Goal: Transaction & Acquisition: Purchase product/service

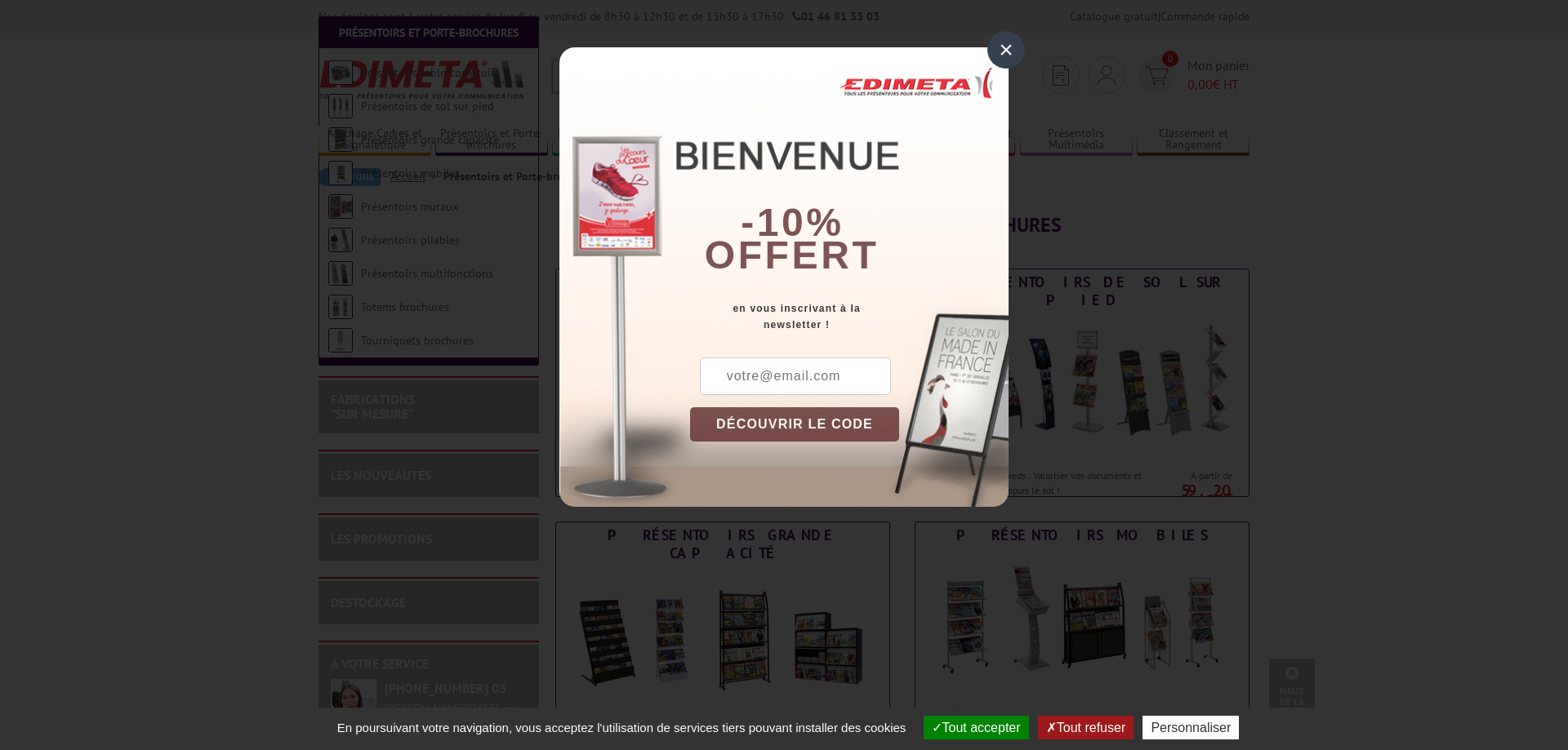
scroll to position [417, 0]
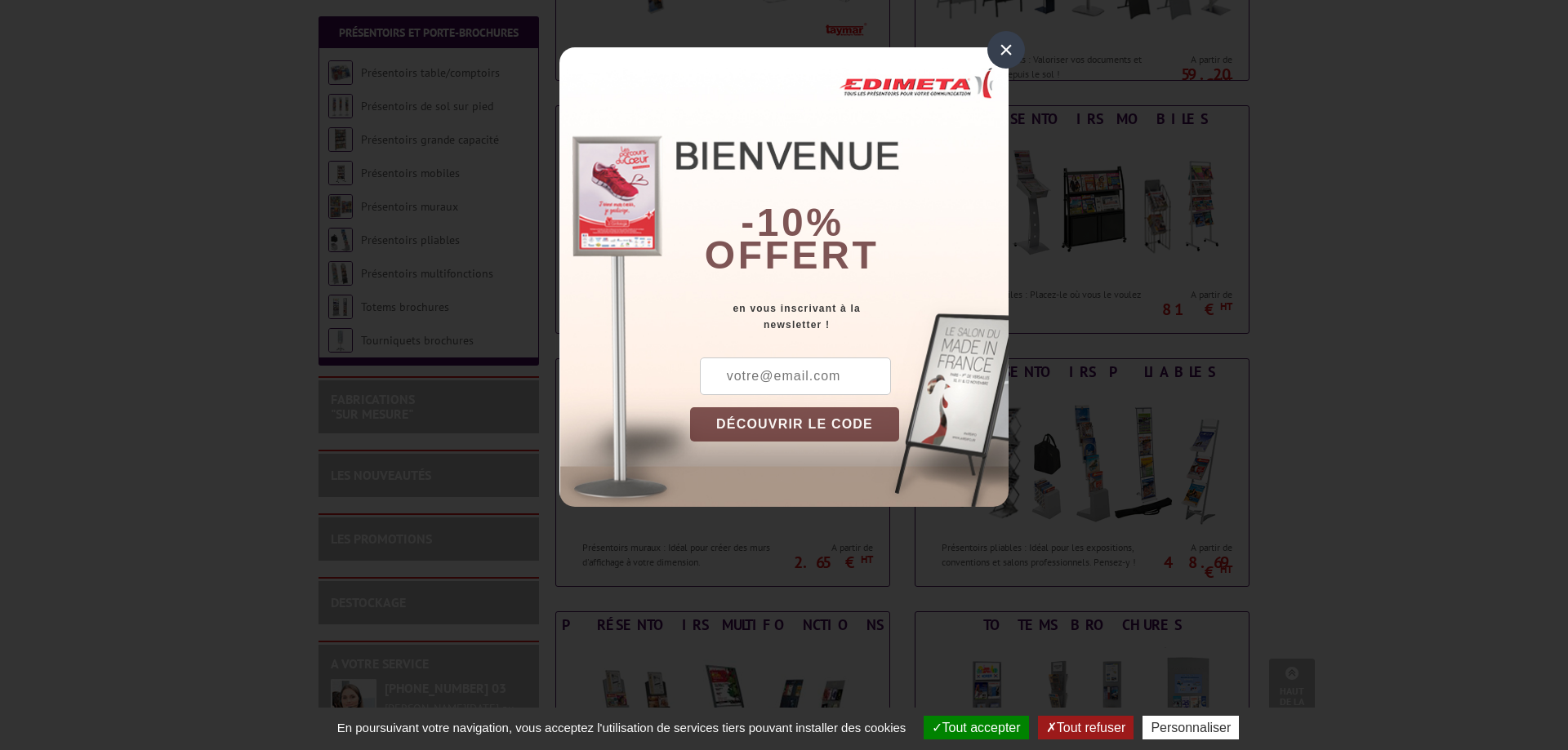
click at [1006, 45] on div "×" at bounding box center [1006, 50] width 38 height 38
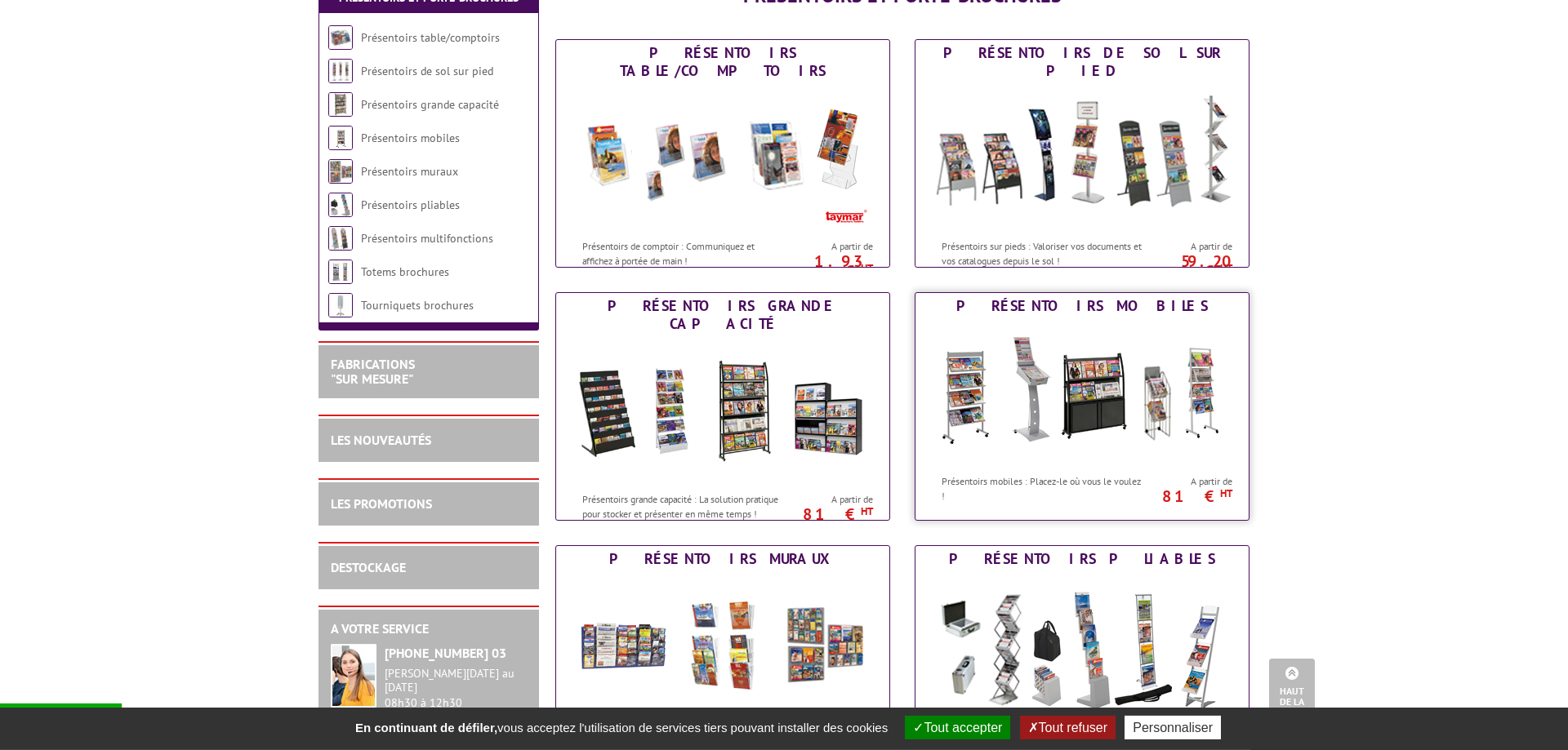
scroll to position [137, 0]
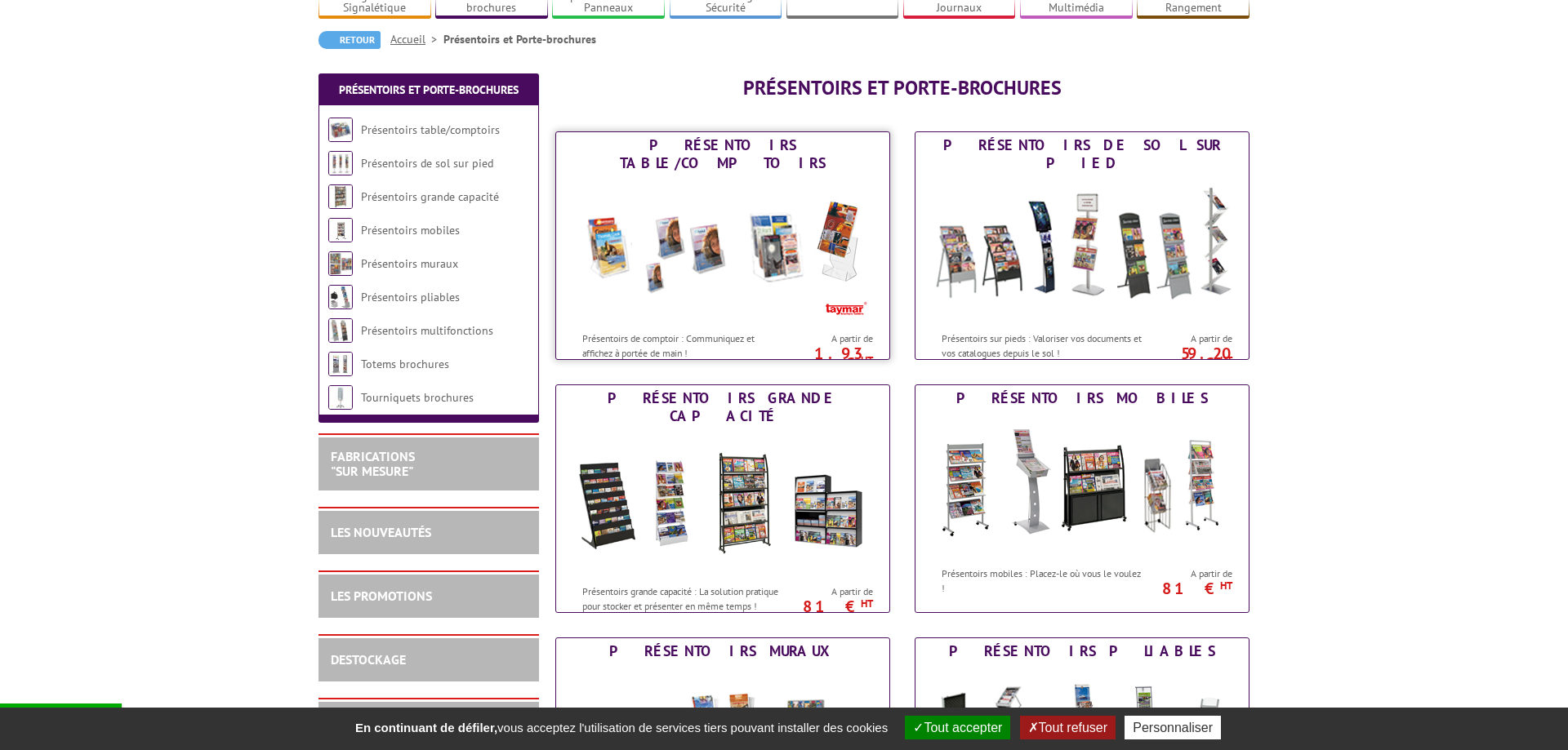
click at [788, 234] on img at bounding box center [723, 250] width 302 height 147
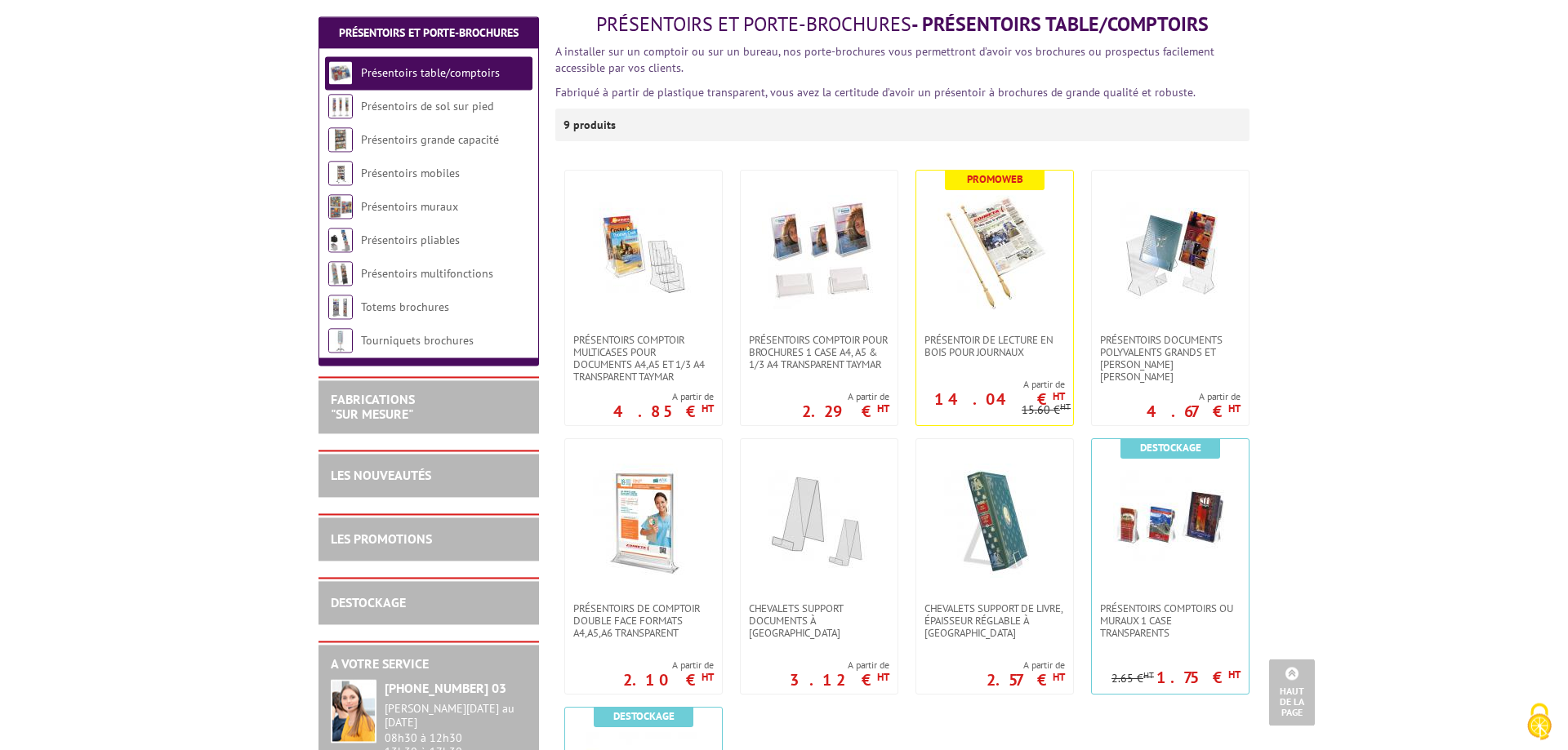
scroll to position [167, 0]
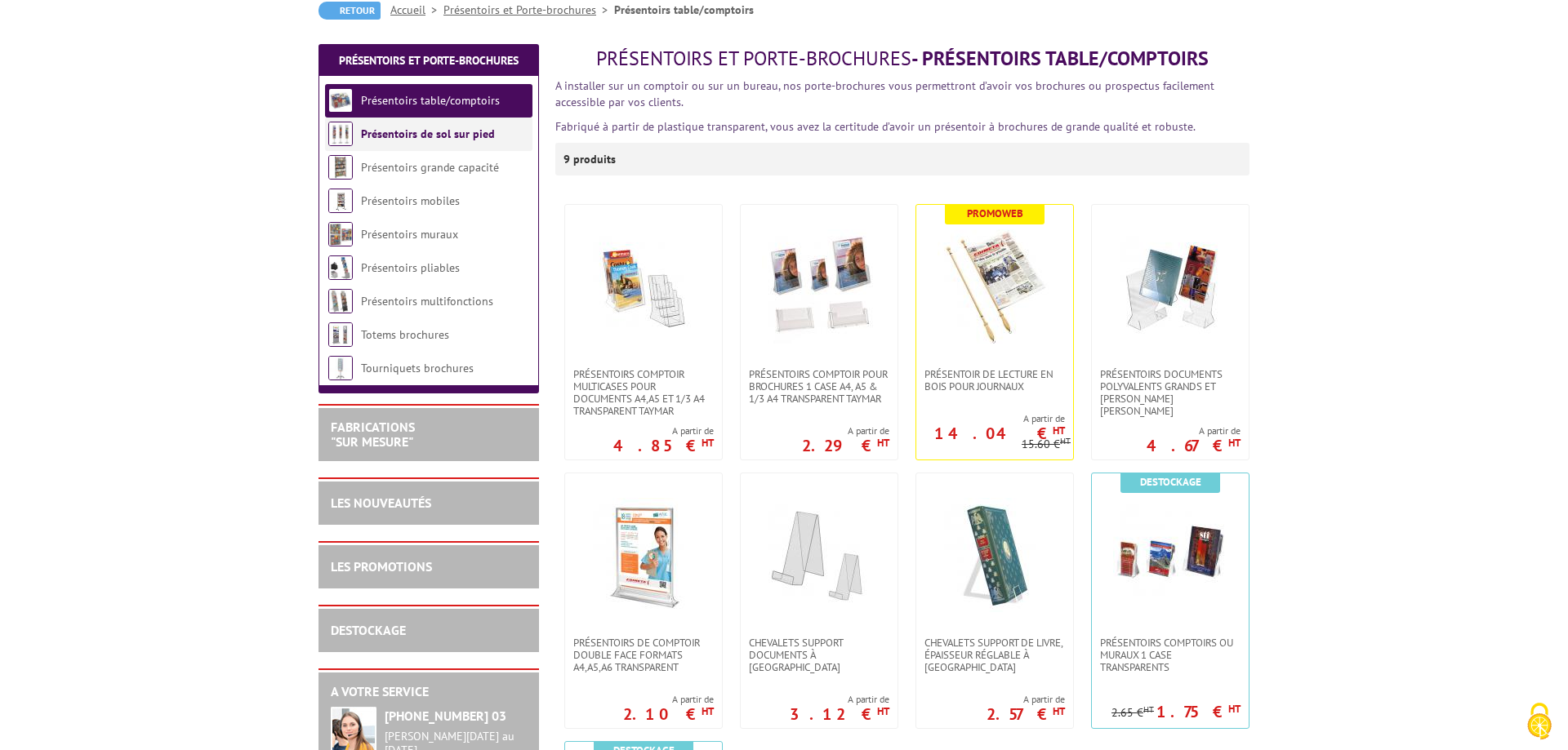
click at [465, 134] on link "Présentoirs de sol sur pied" at bounding box center [427, 134] width 134 height 15
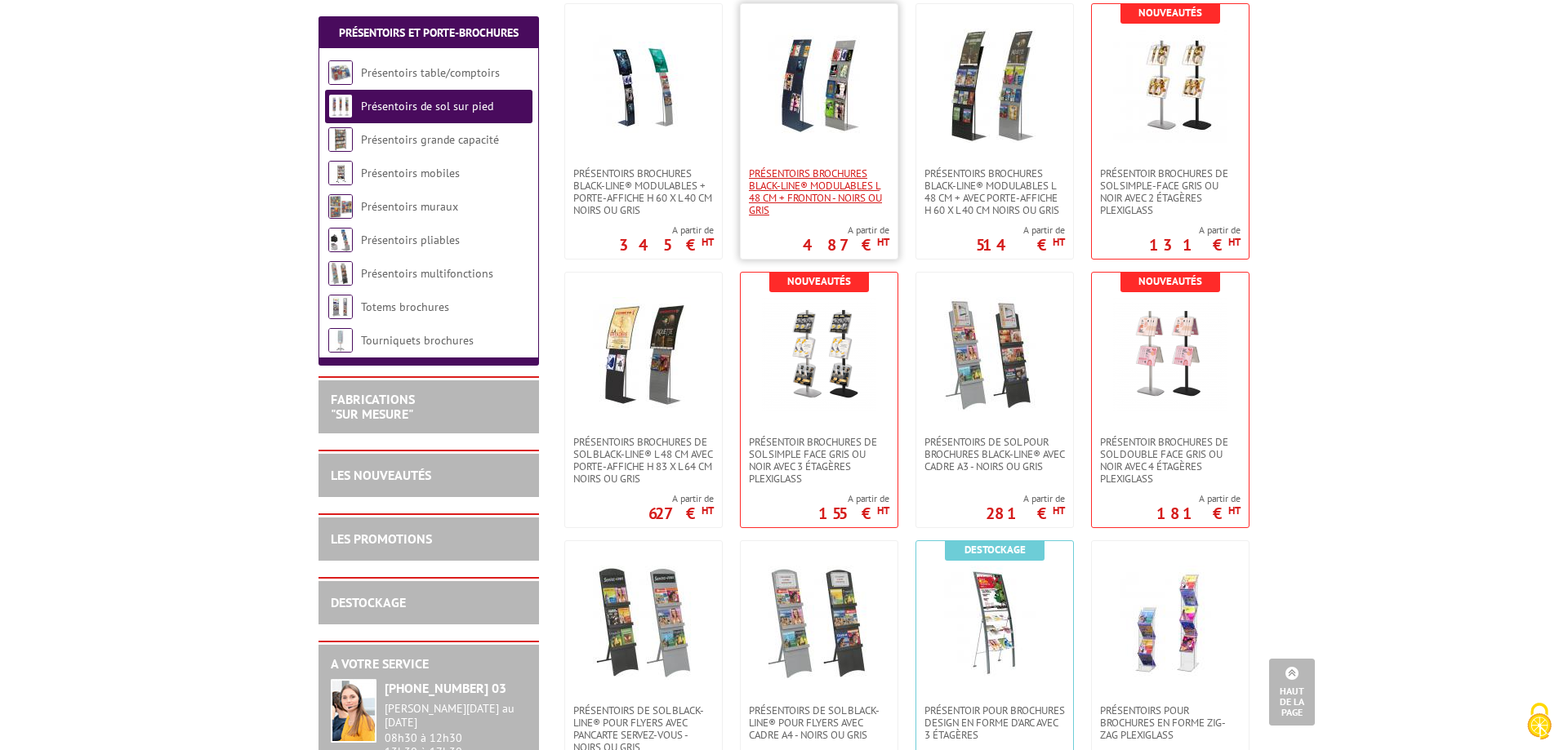
scroll to position [1471, 0]
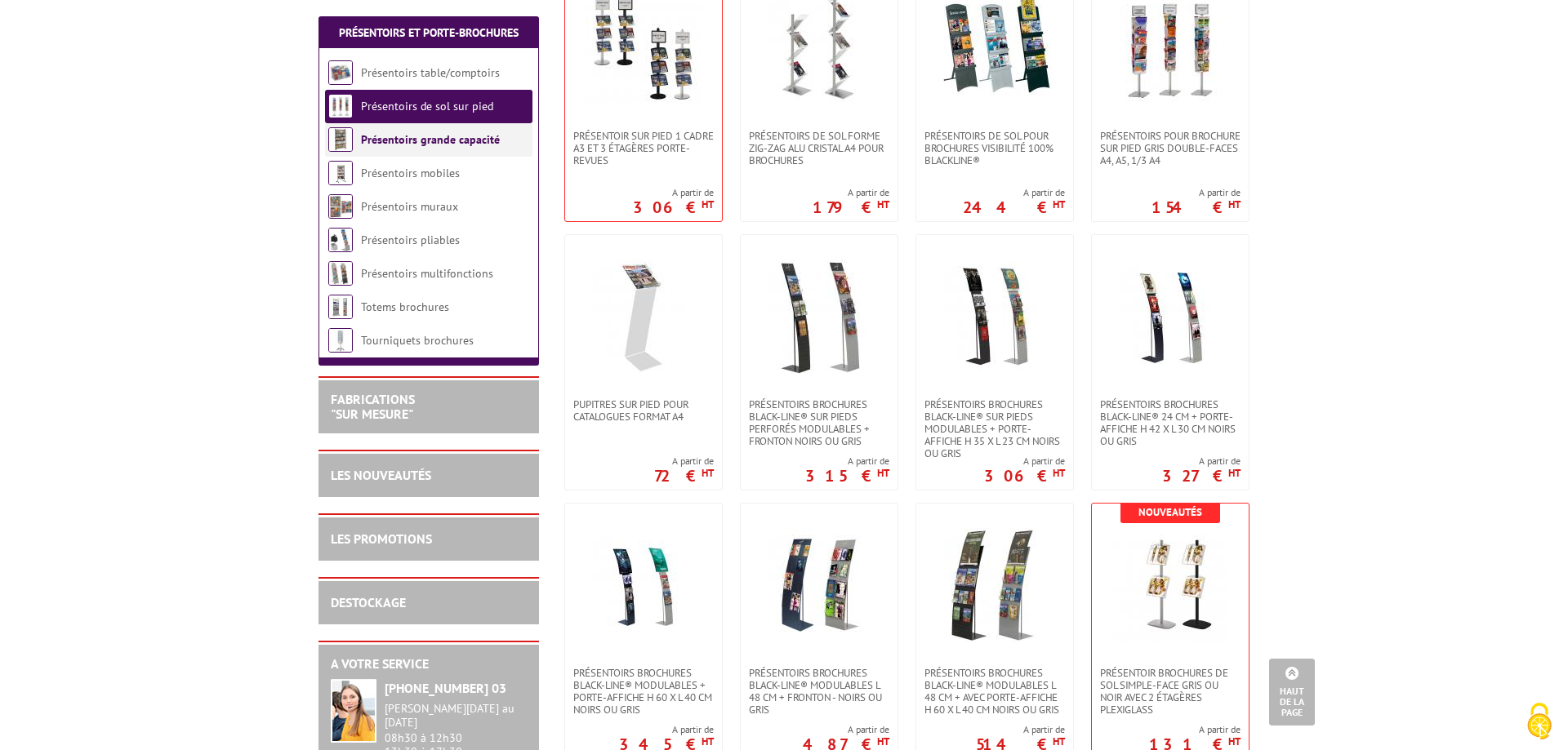
click at [386, 142] on link "Présentoirs grande capacité" at bounding box center [430, 139] width 139 height 15
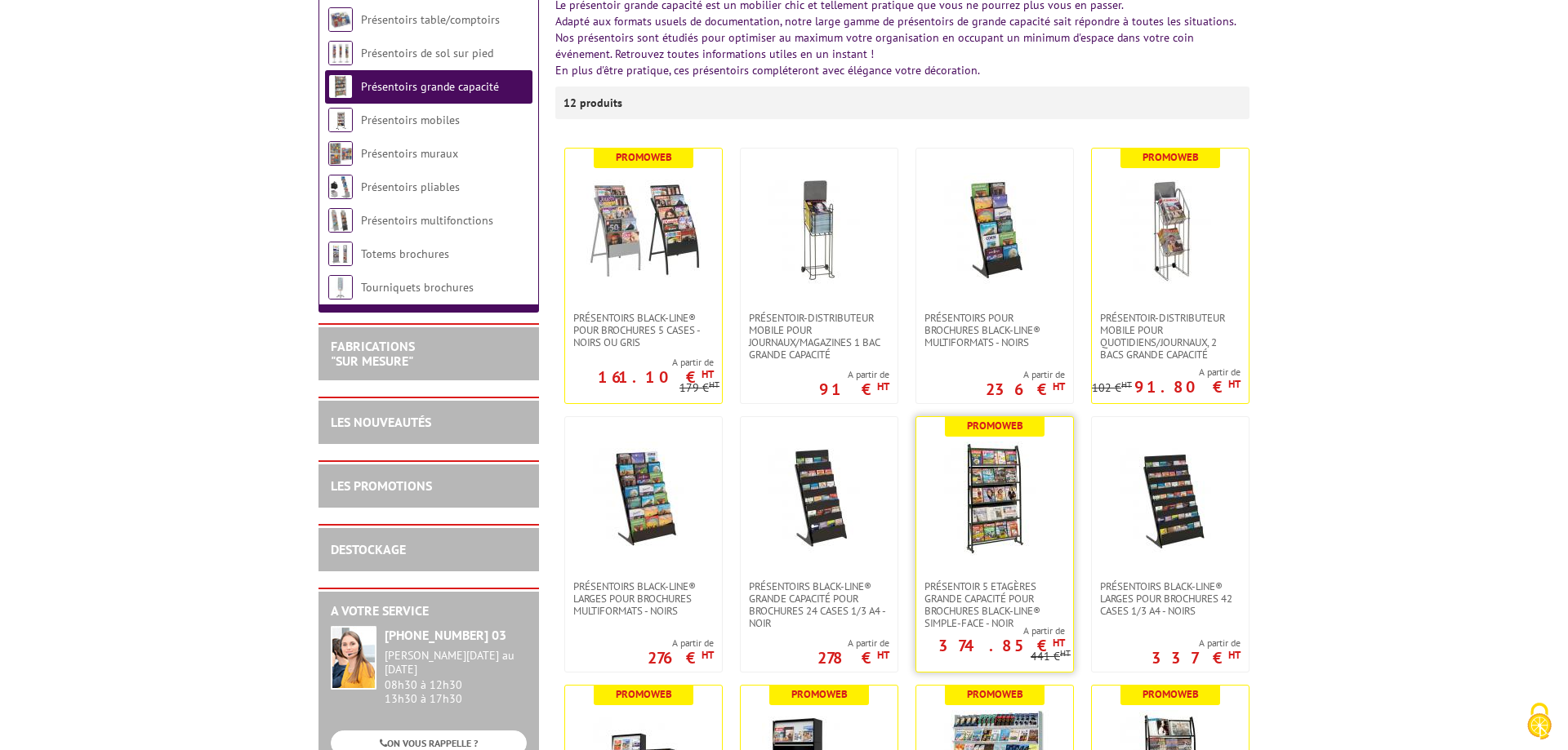
scroll to position [250, 0]
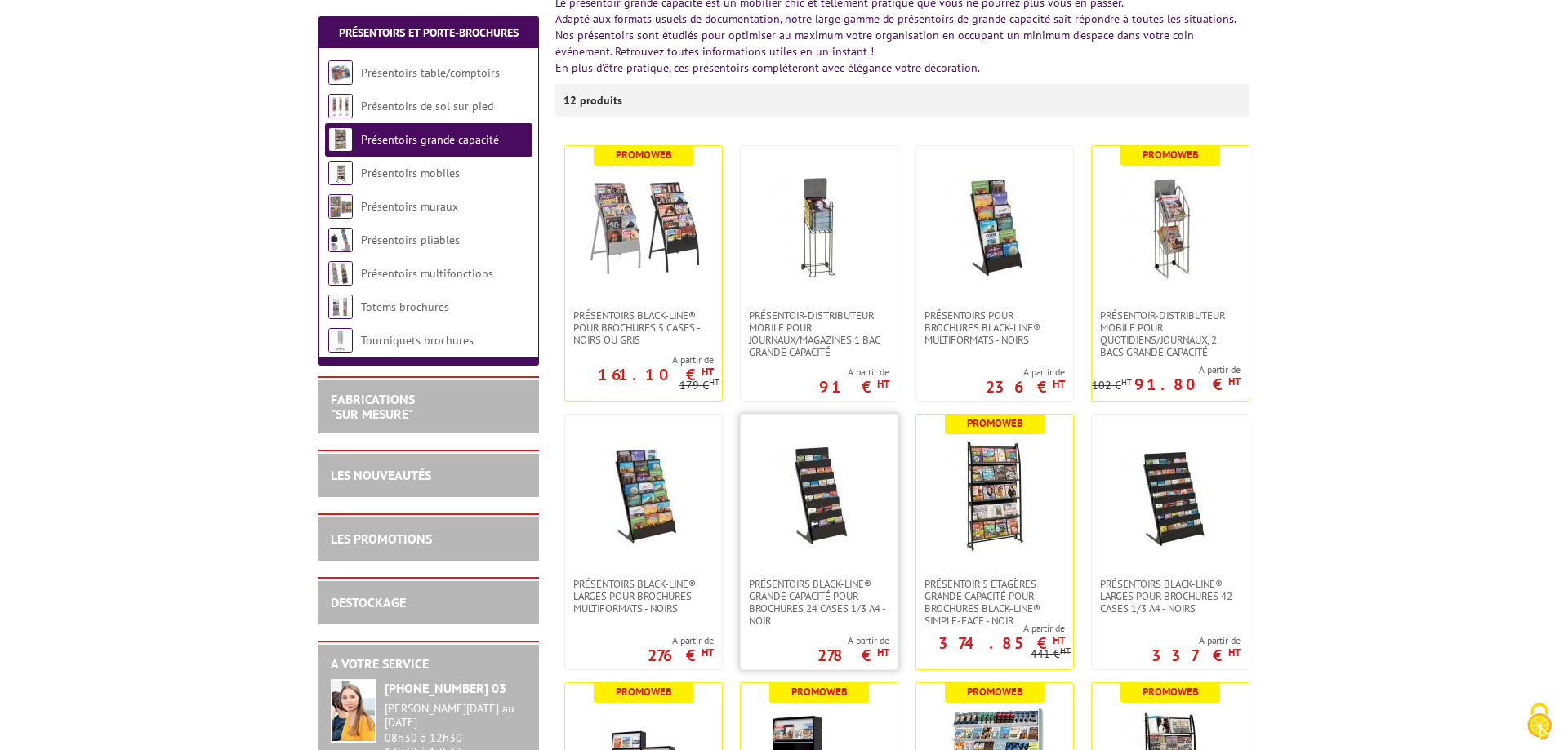
click at [805, 474] on img at bounding box center [819, 496] width 115 height 115
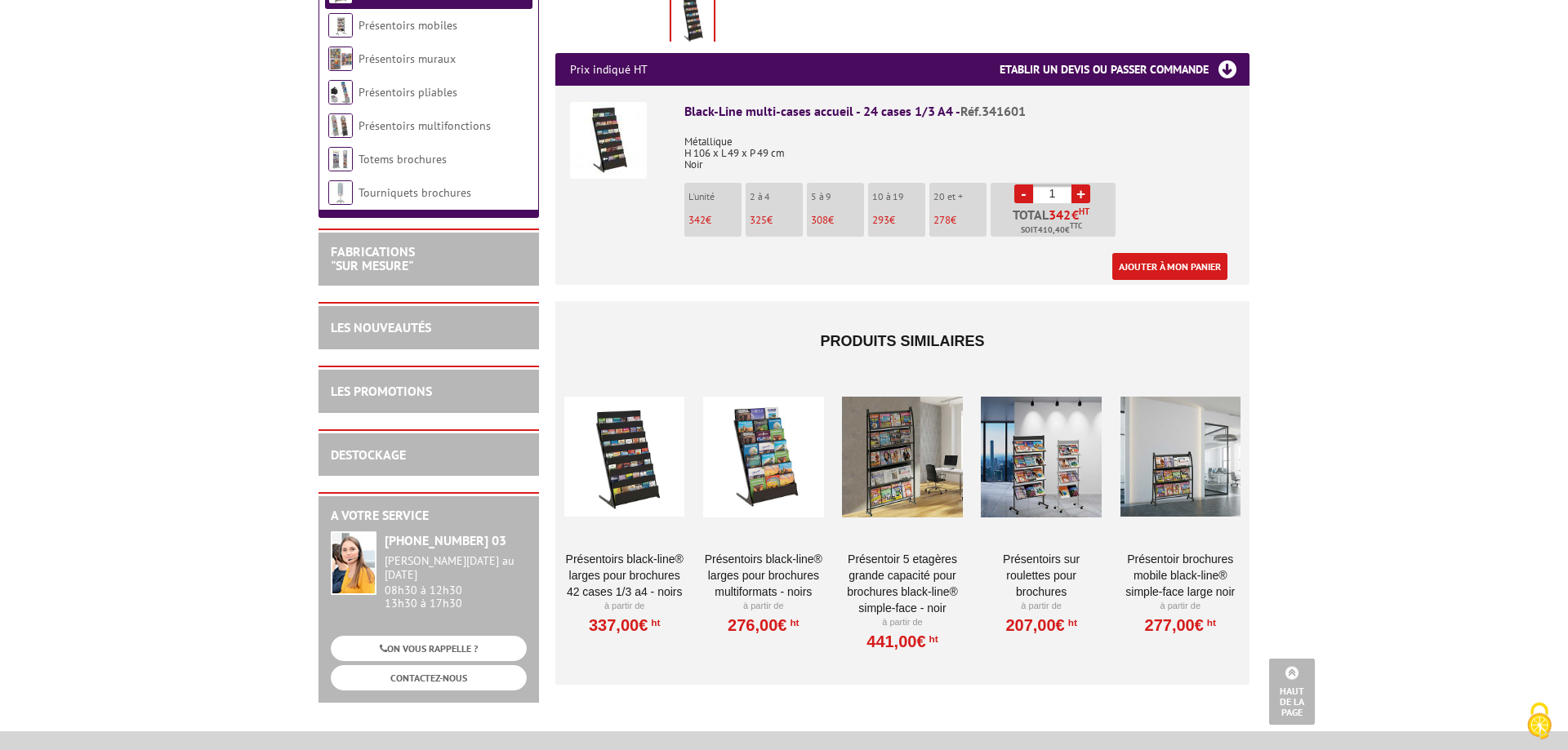
scroll to position [583, 0]
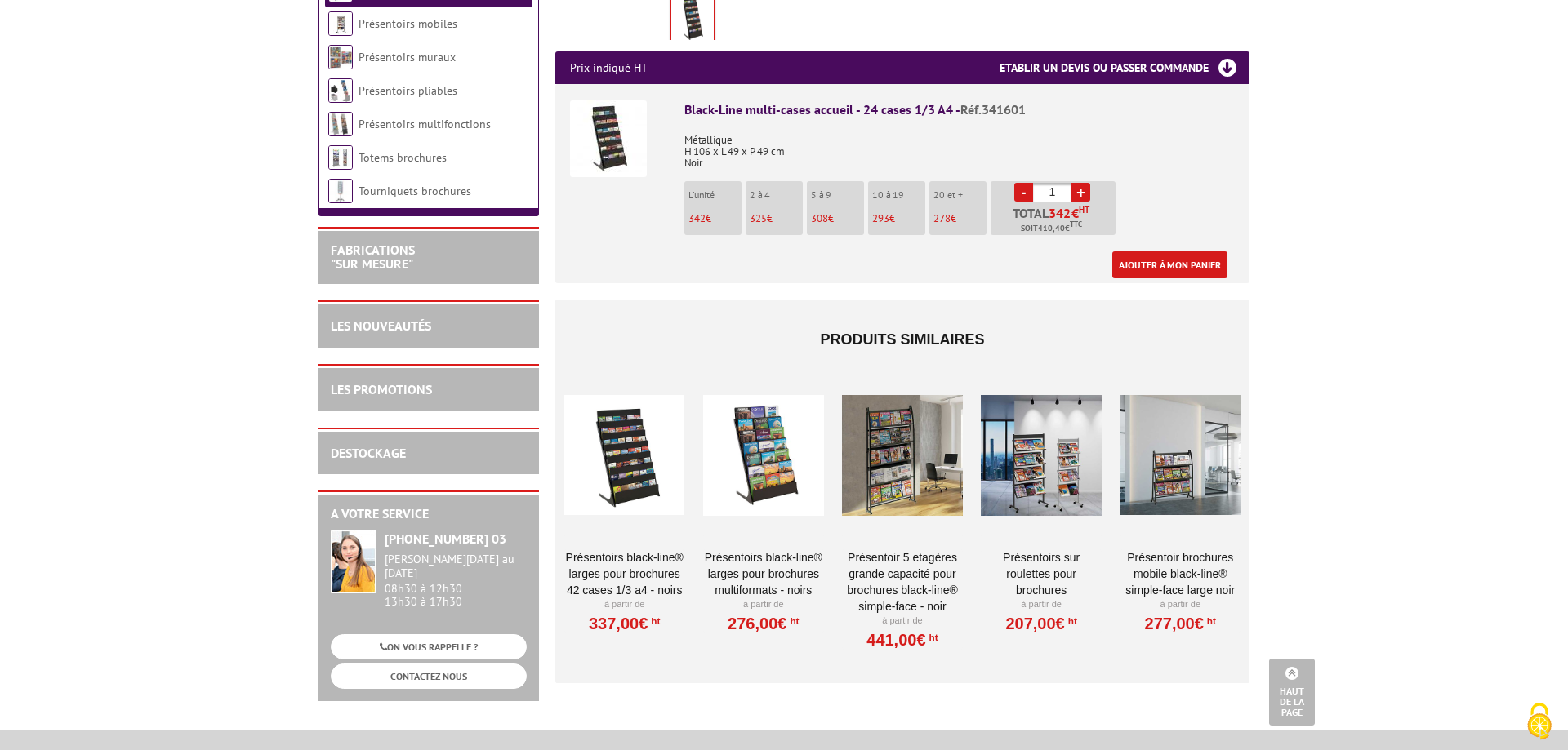
click at [613, 159] on img at bounding box center [608, 139] width 77 height 77
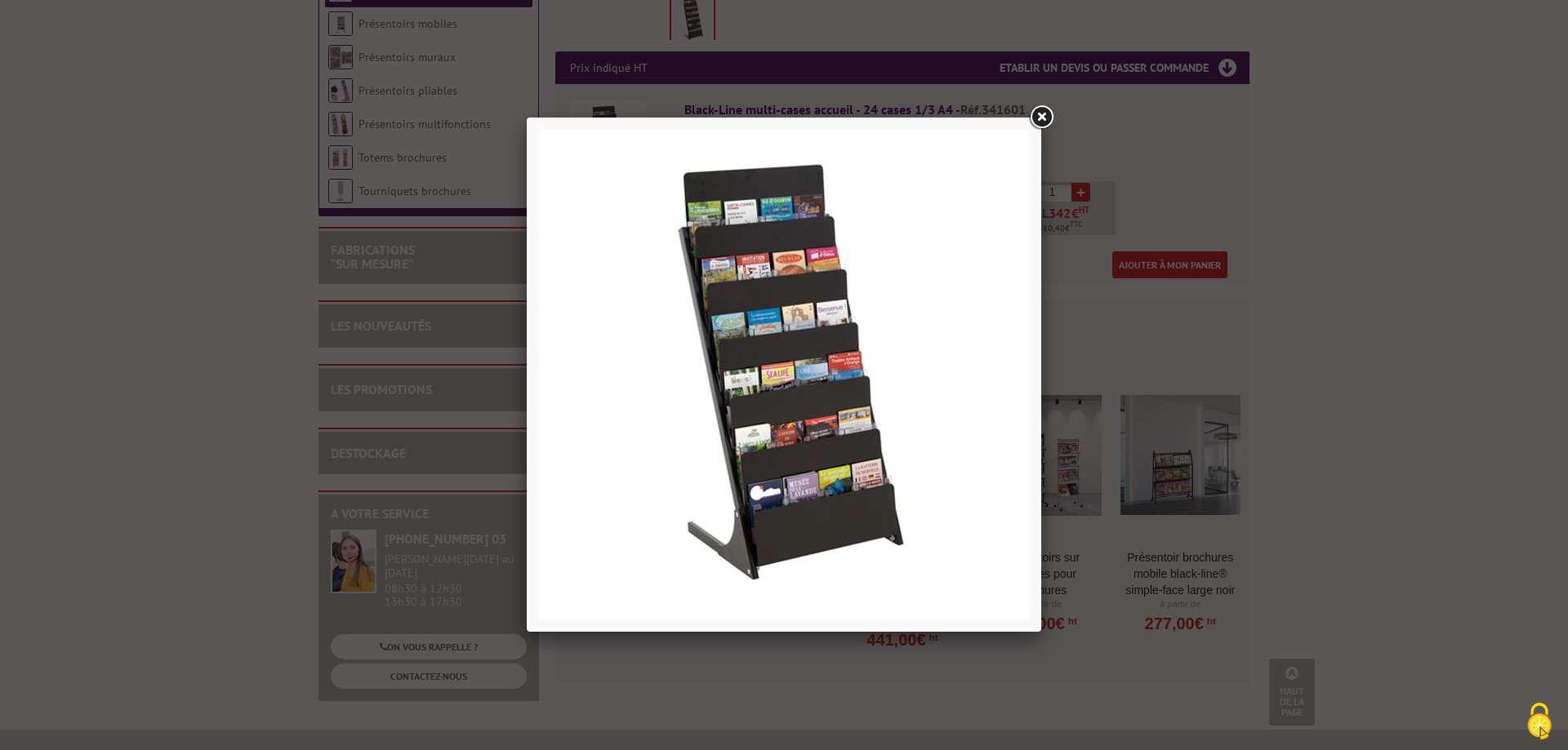
click at [1046, 118] on link at bounding box center [1041, 118] width 30 height 30
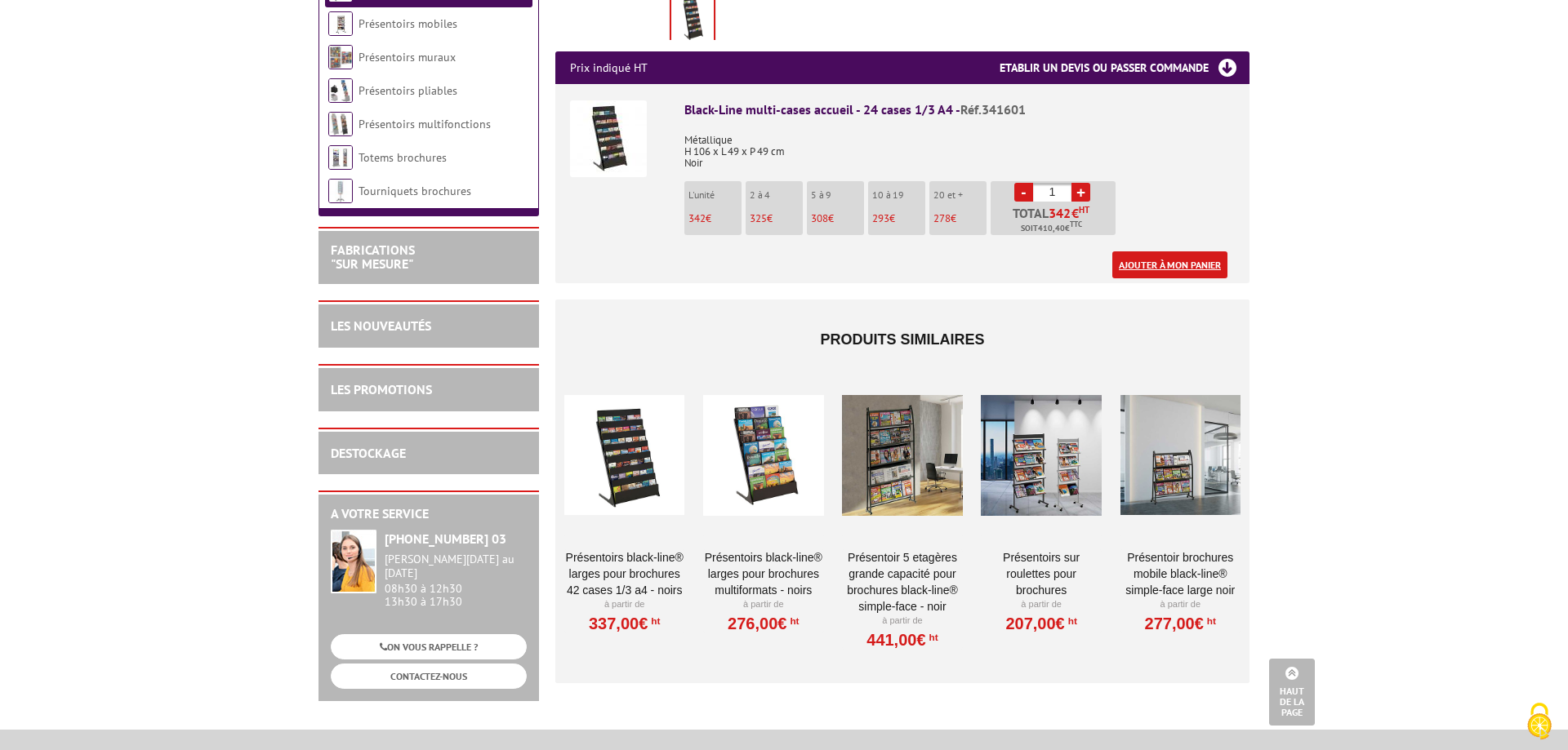
click at [1193, 266] on link "Ajouter à mon panier" at bounding box center [1170, 265] width 116 height 27
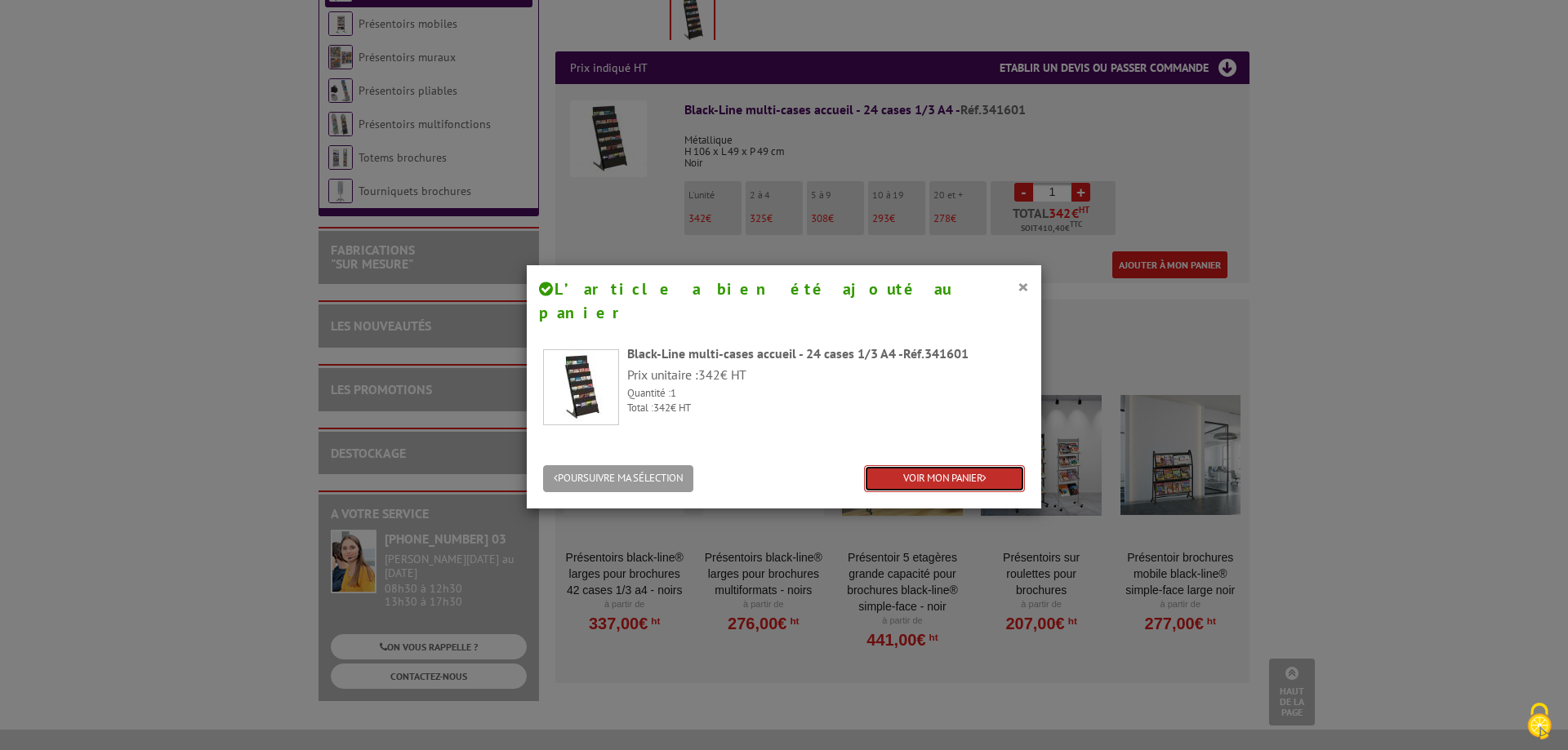
click at [895, 465] on link "VOIR MON PANIER" at bounding box center [944, 479] width 161 height 27
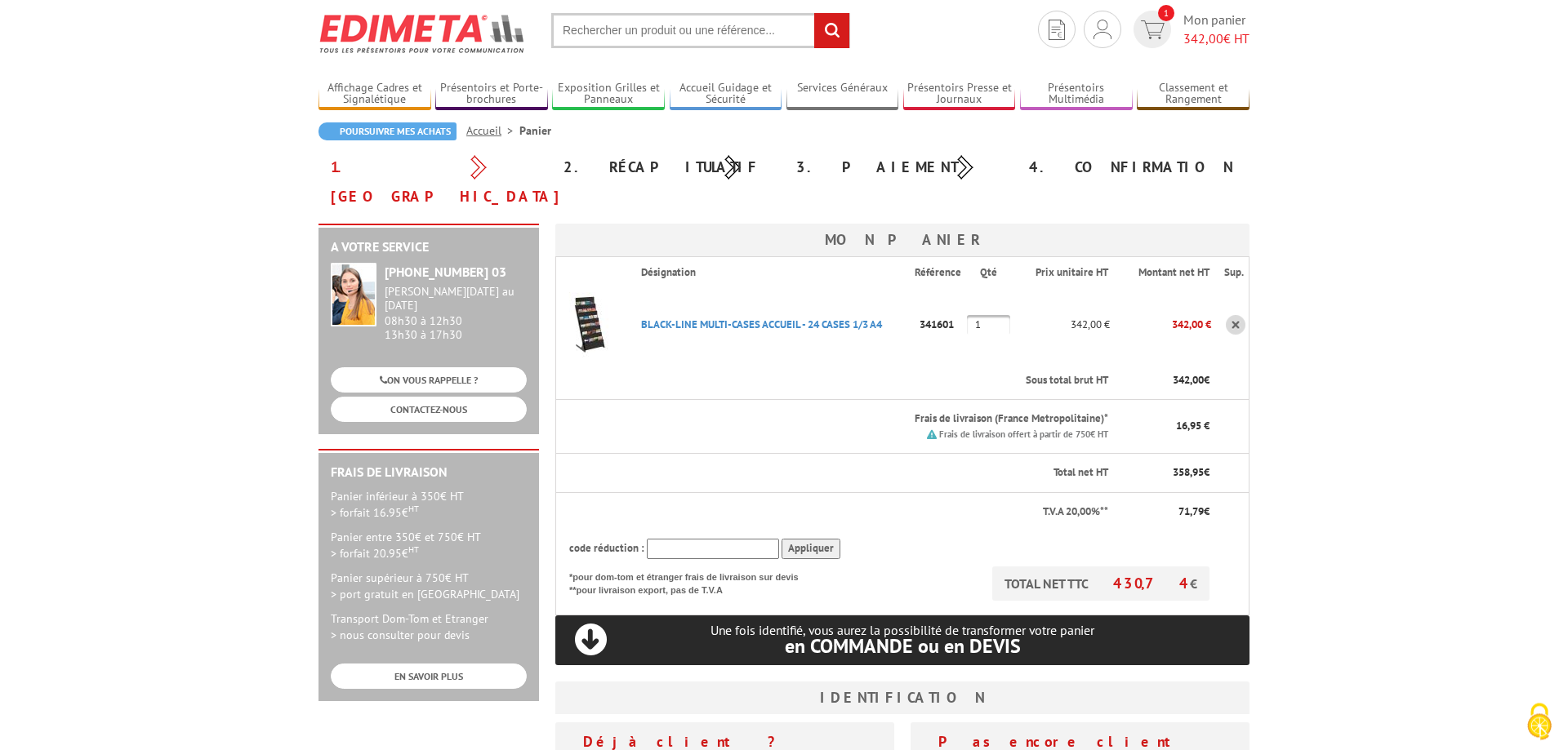
scroll to position [83, 0]
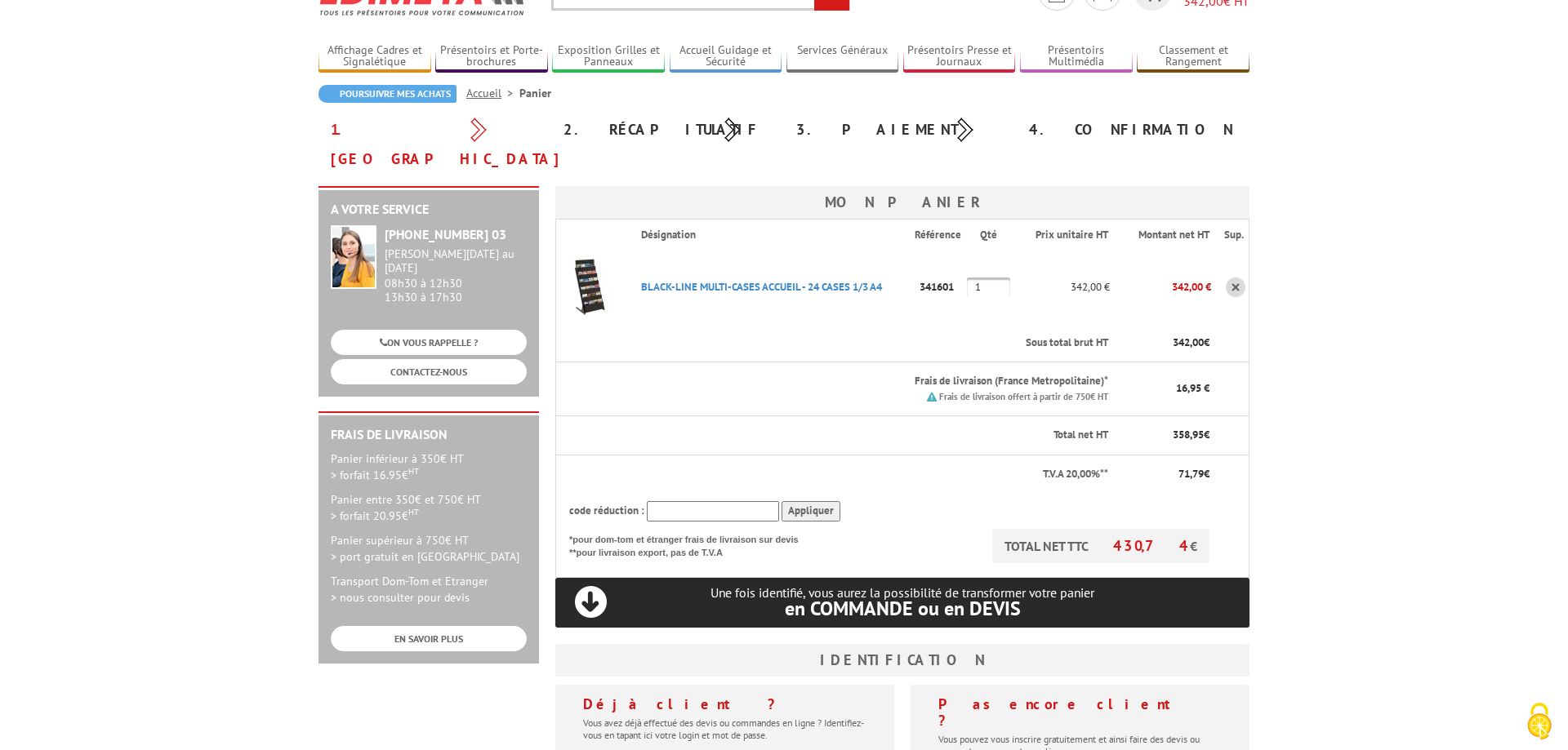
click at [682, 502] on input "text" at bounding box center [713, 512] width 132 height 21
click at [758, 285] on td "BLACK-LINE MULTI-CASES ACCUEIL - 24 CASES 1/3 A4 Code promo non activable pour …" at bounding box center [771, 287] width 286 height 73
